Goal: Task Accomplishment & Management: Manage account settings

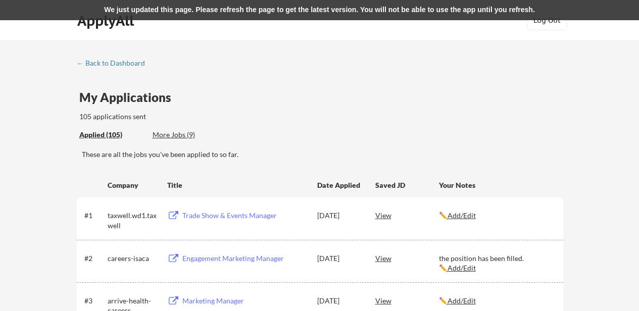
scroll to position [1930, 0]
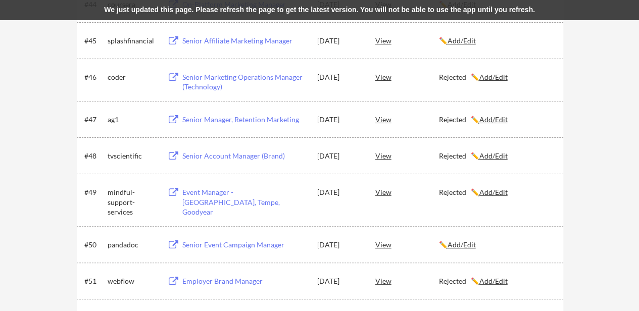
click at [563, 176] on div "← Back to Dashboard My Applications 105 applications sent Applied (105) More Jo…" at bounding box center [319, 188] width 505 height 4118
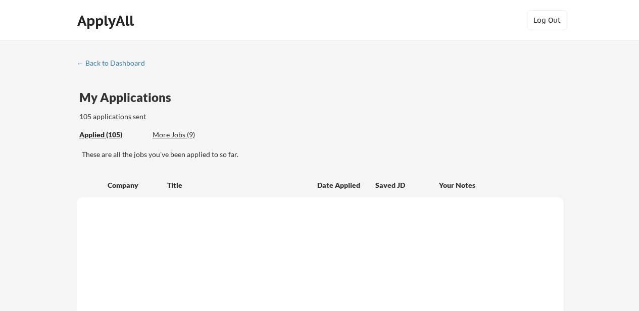
scroll to position [1123, 0]
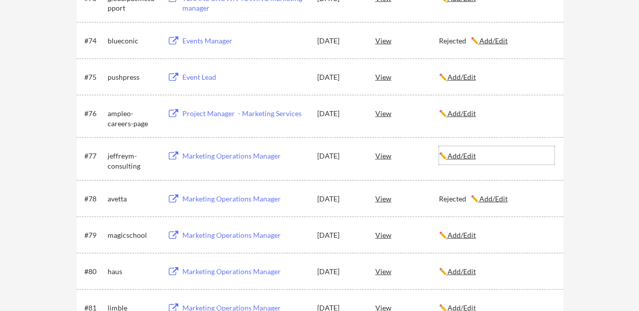
click at [459, 158] on u "Add/Edit" at bounding box center [462, 156] width 28 height 9
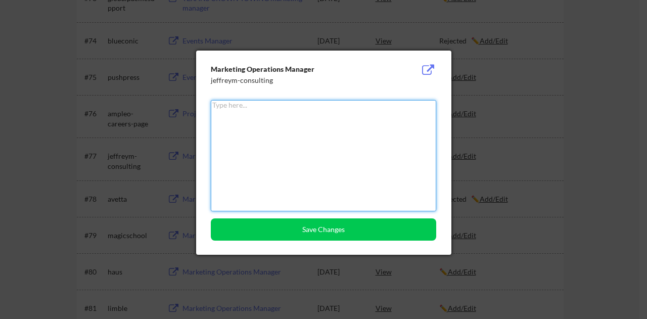
click at [291, 123] on textarea at bounding box center [323, 155] width 225 height 111
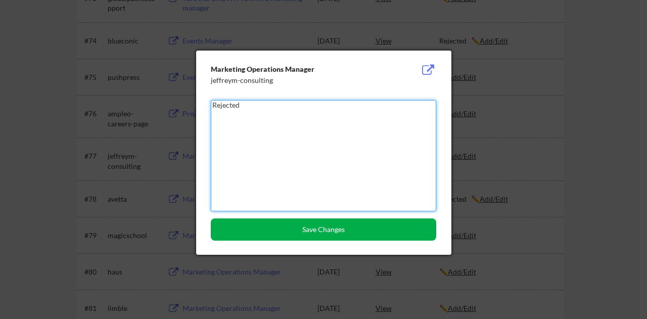
type textarea "Rejected"
click at [274, 223] on button "Save Changes" at bounding box center [323, 229] width 225 height 22
